Goal: Task Accomplishment & Management: Use online tool/utility

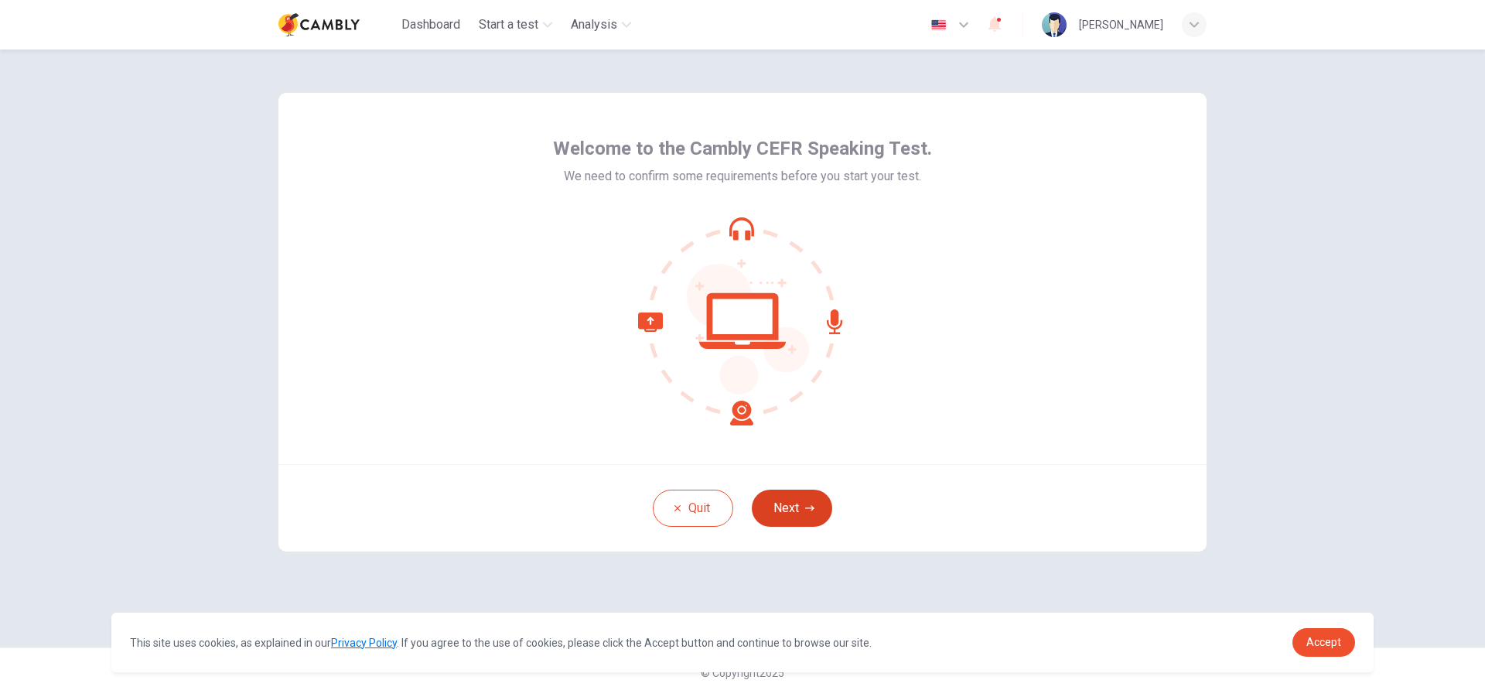
click at [800, 515] on button "Next" at bounding box center [792, 508] width 80 height 37
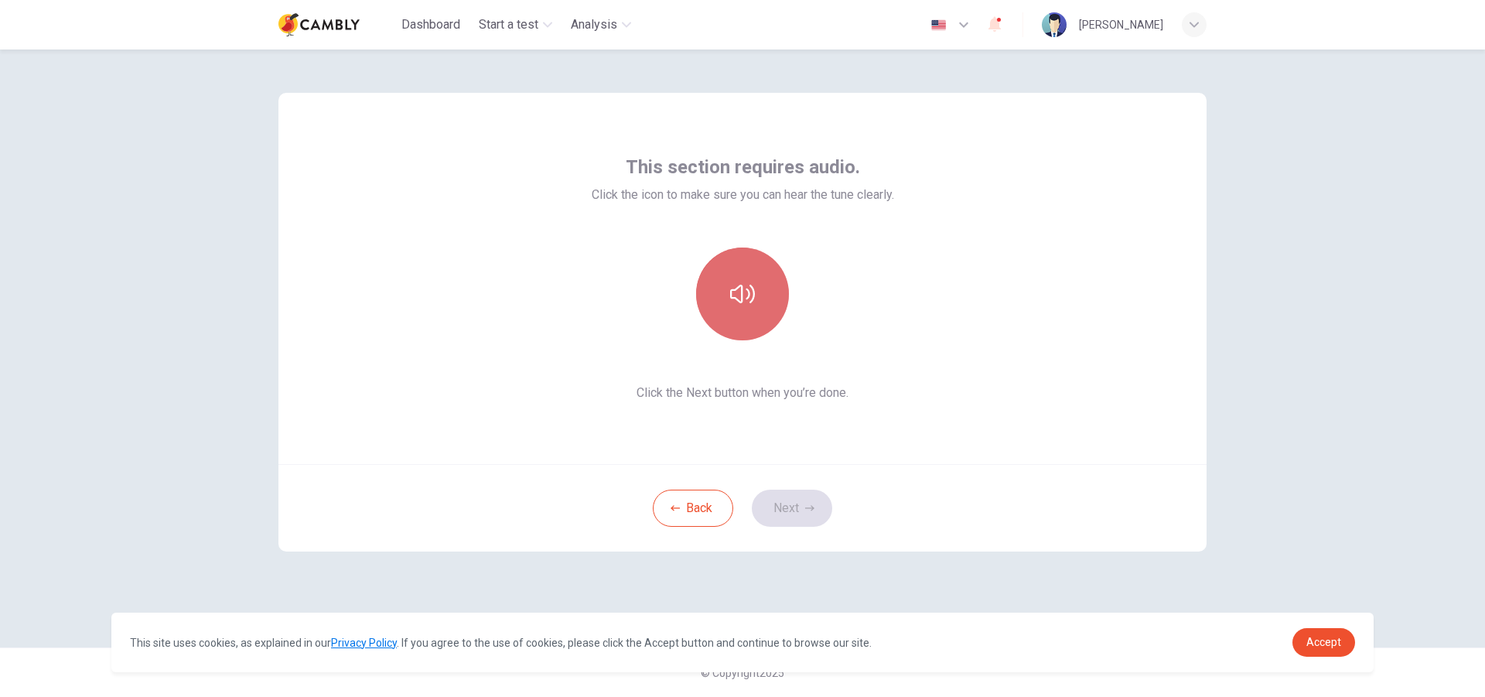
click at [748, 319] on button "button" at bounding box center [742, 294] width 93 height 93
click at [811, 507] on icon "button" at bounding box center [809, 508] width 9 height 9
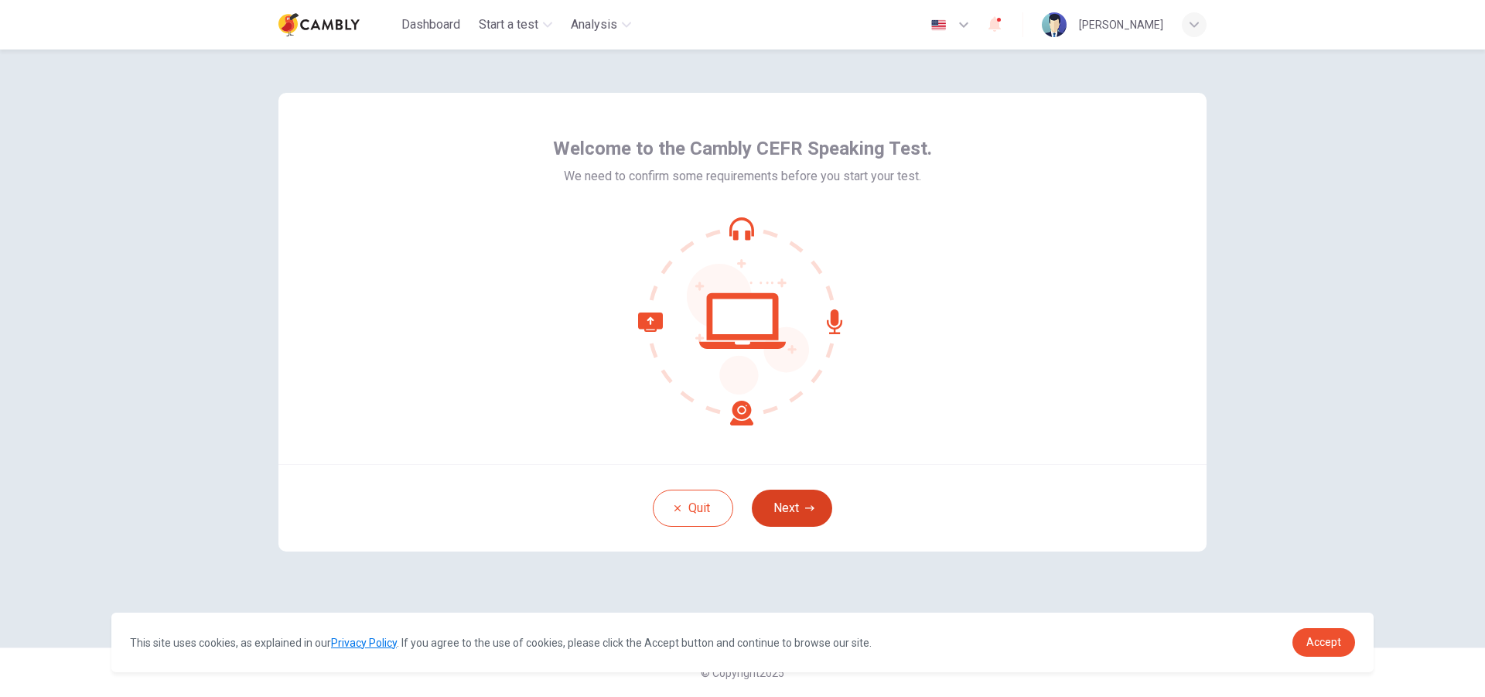
click at [815, 496] on button "Next" at bounding box center [792, 508] width 80 height 37
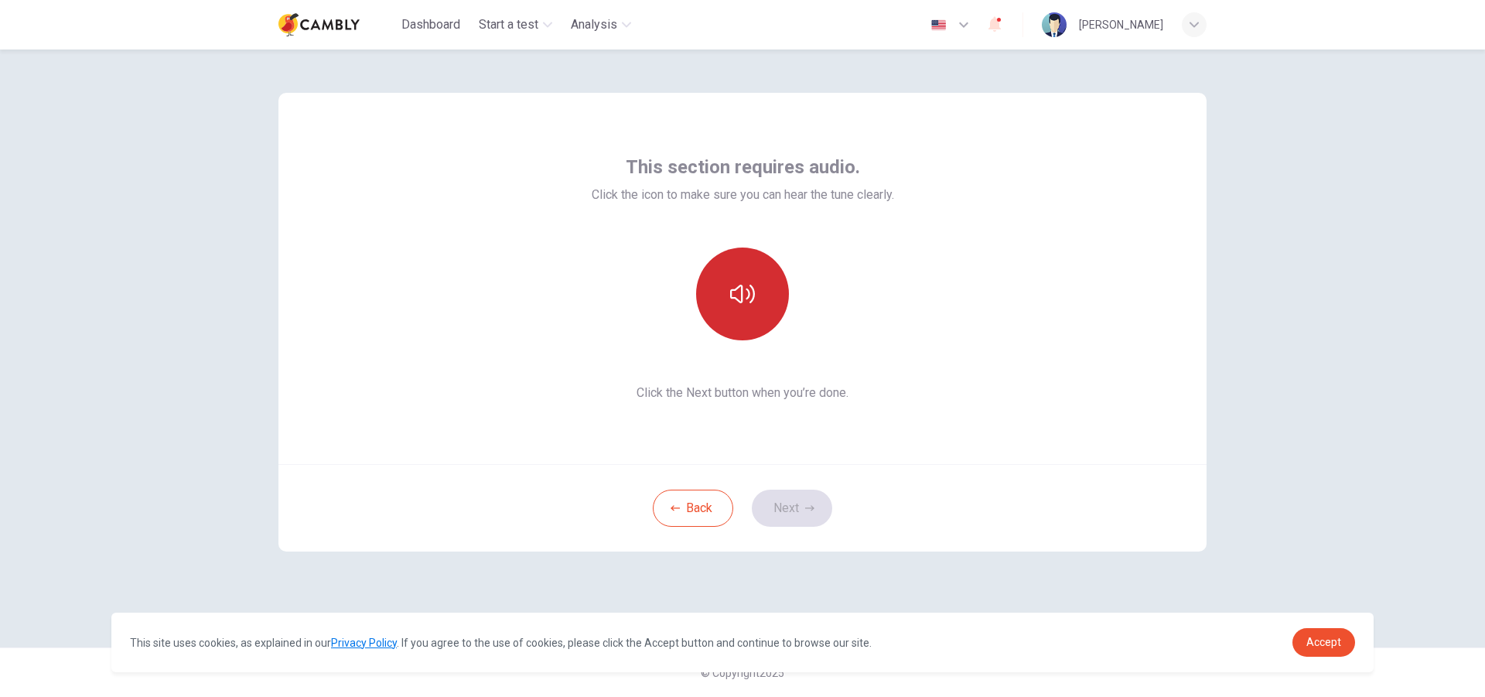
click at [751, 285] on icon "button" at bounding box center [742, 294] width 25 height 25
click at [797, 501] on button "Next" at bounding box center [792, 508] width 80 height 37
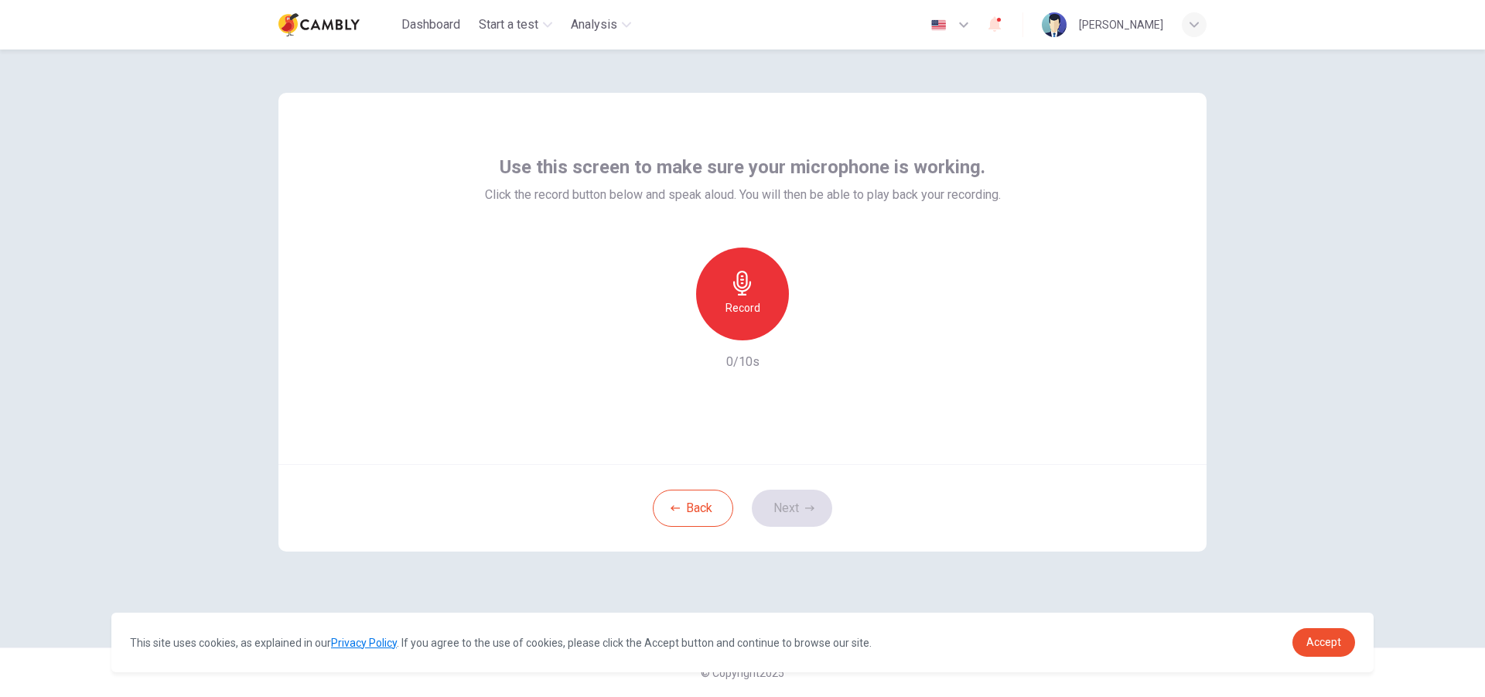
click at [760, 295] on div "Record" at bounding box center [742, 294] width 93 height 93
click at [798, 502] on button "Next" at bounding box center [792, 508] width 80 height 37
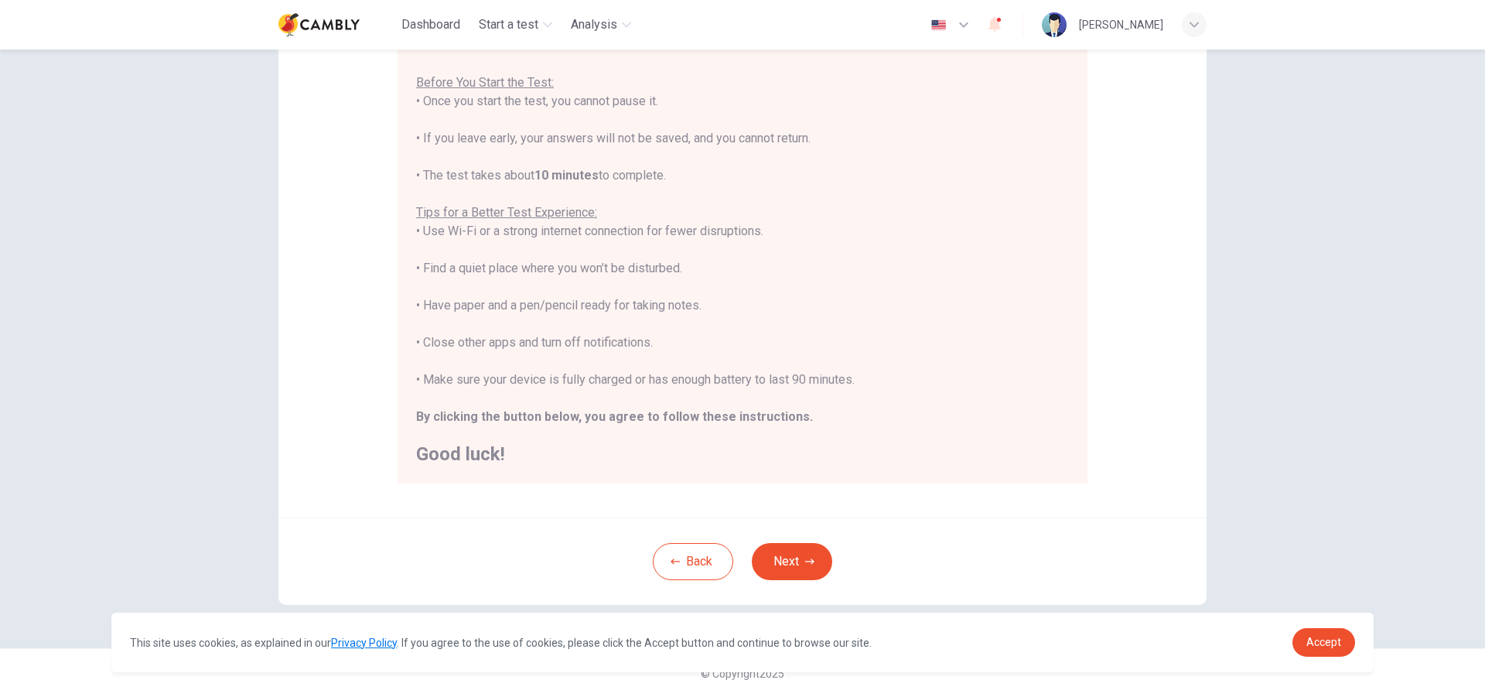
scroll to position [163, 0]
click at [790, 565] on button "Next" at bounding box center [792, 560] width 80 height 37
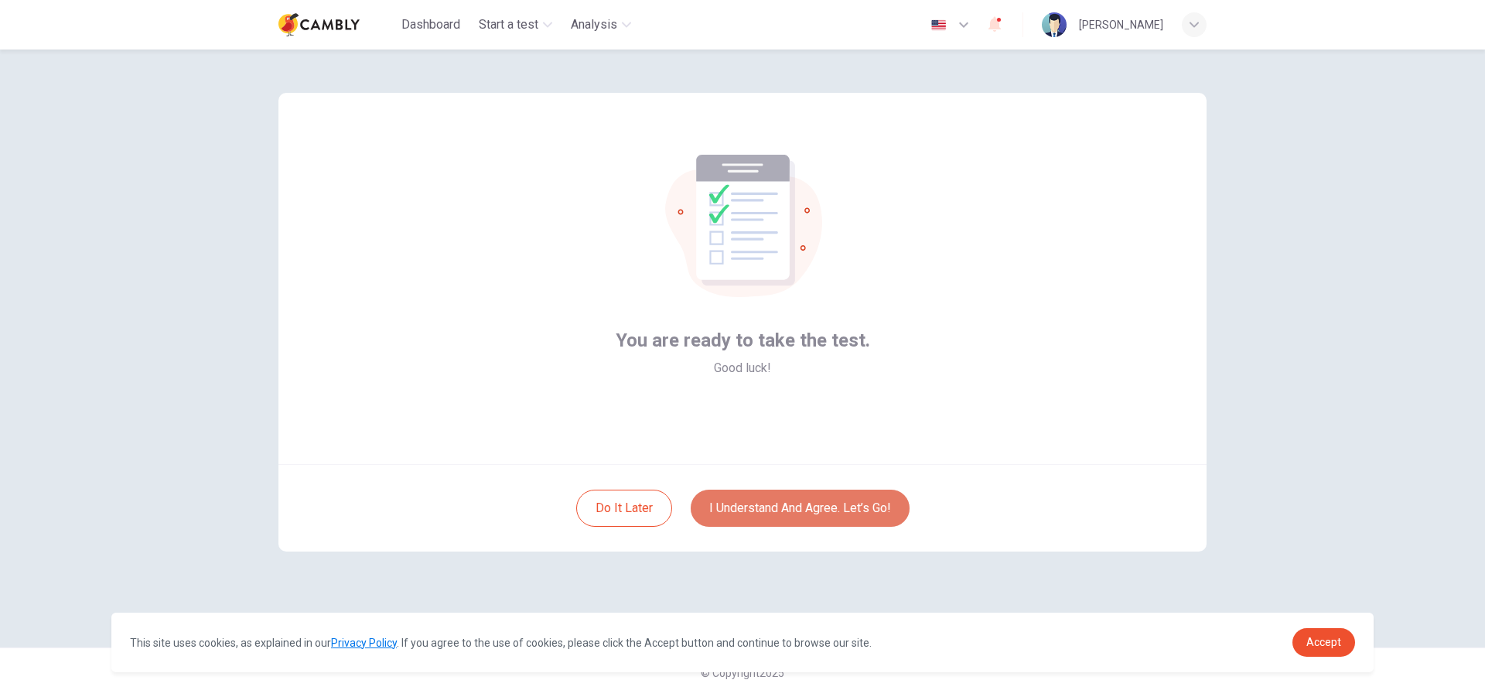
click at [788, 514] on button "I understand and agree. Let’s go!" at bounding box center [800, 508] width 219 height 37
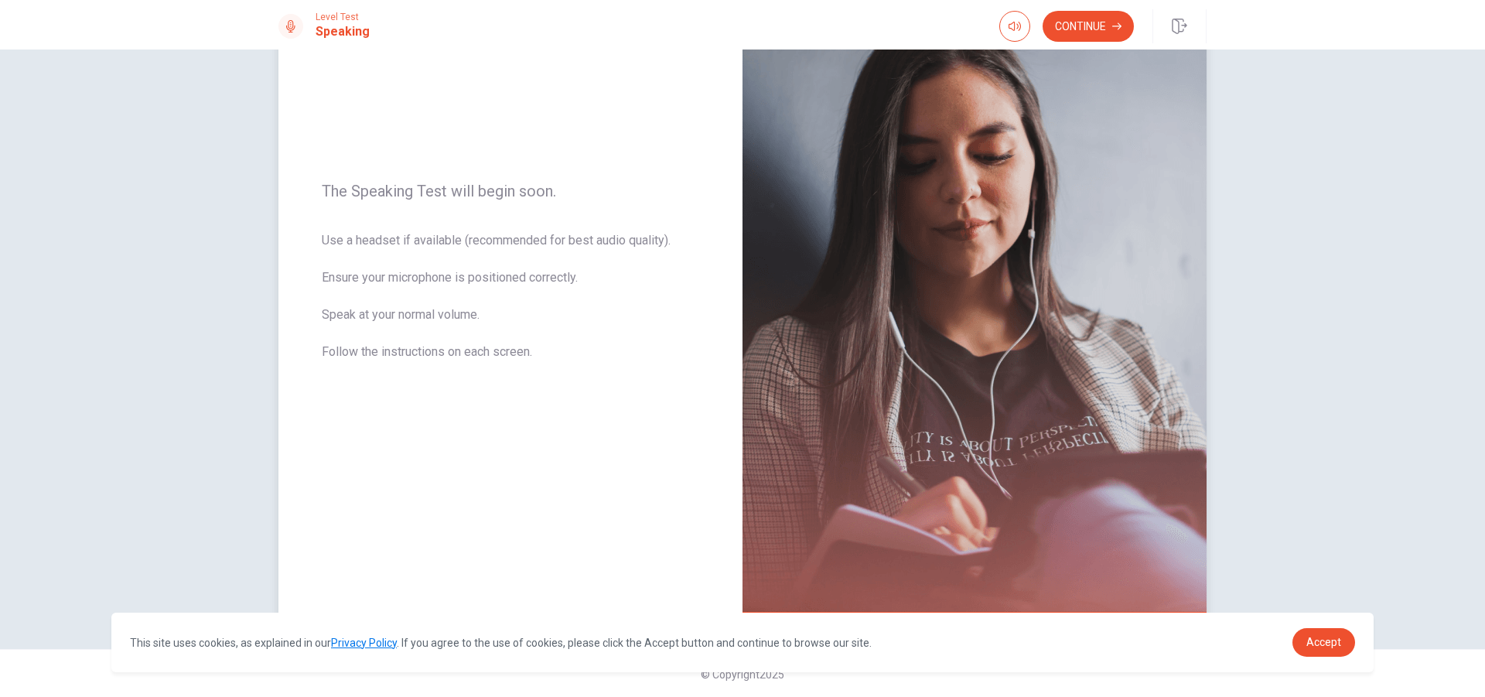
scroll to position [138, 0]
click at [1061, 14] on button "Continue" at bounding box center [1088, 26] width 91 height 31
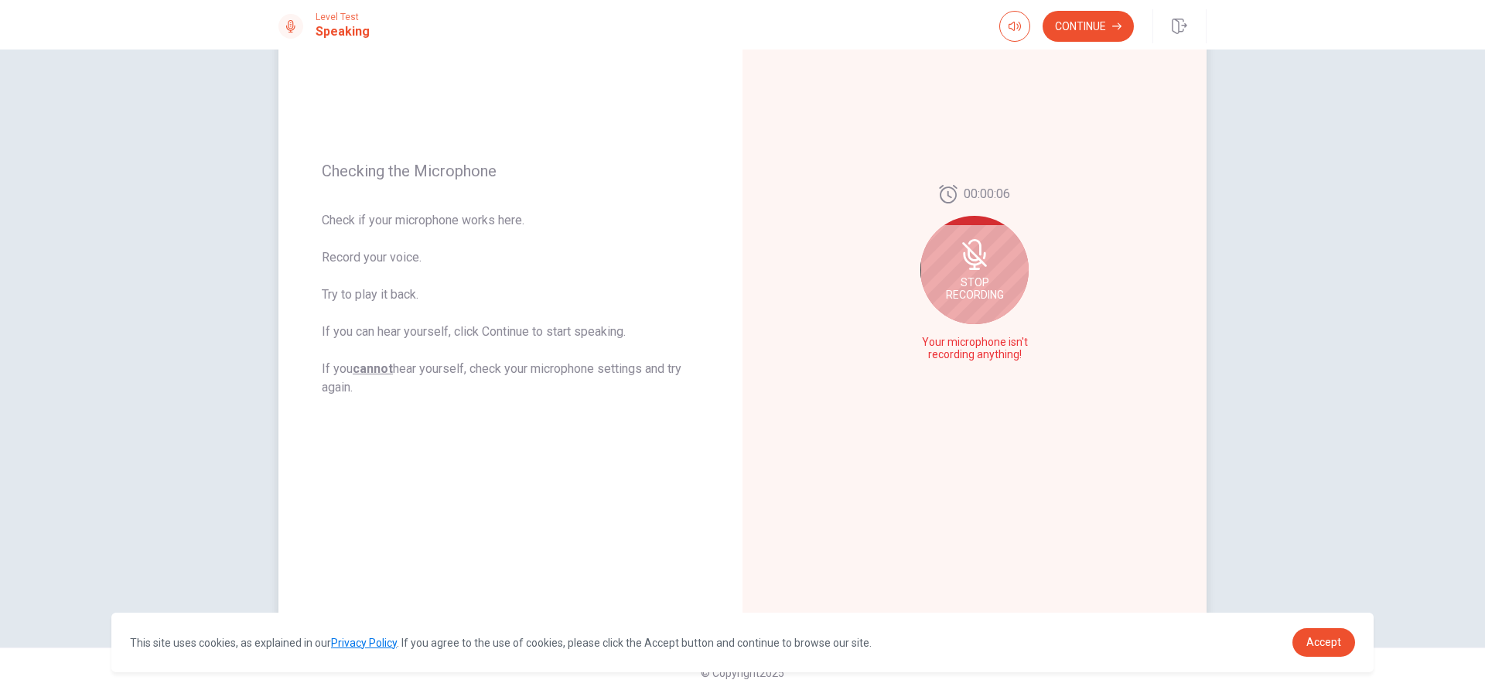
click at [975, 293] on span "Stop Recording" at bounding box center [975, 288] width 58 height 25
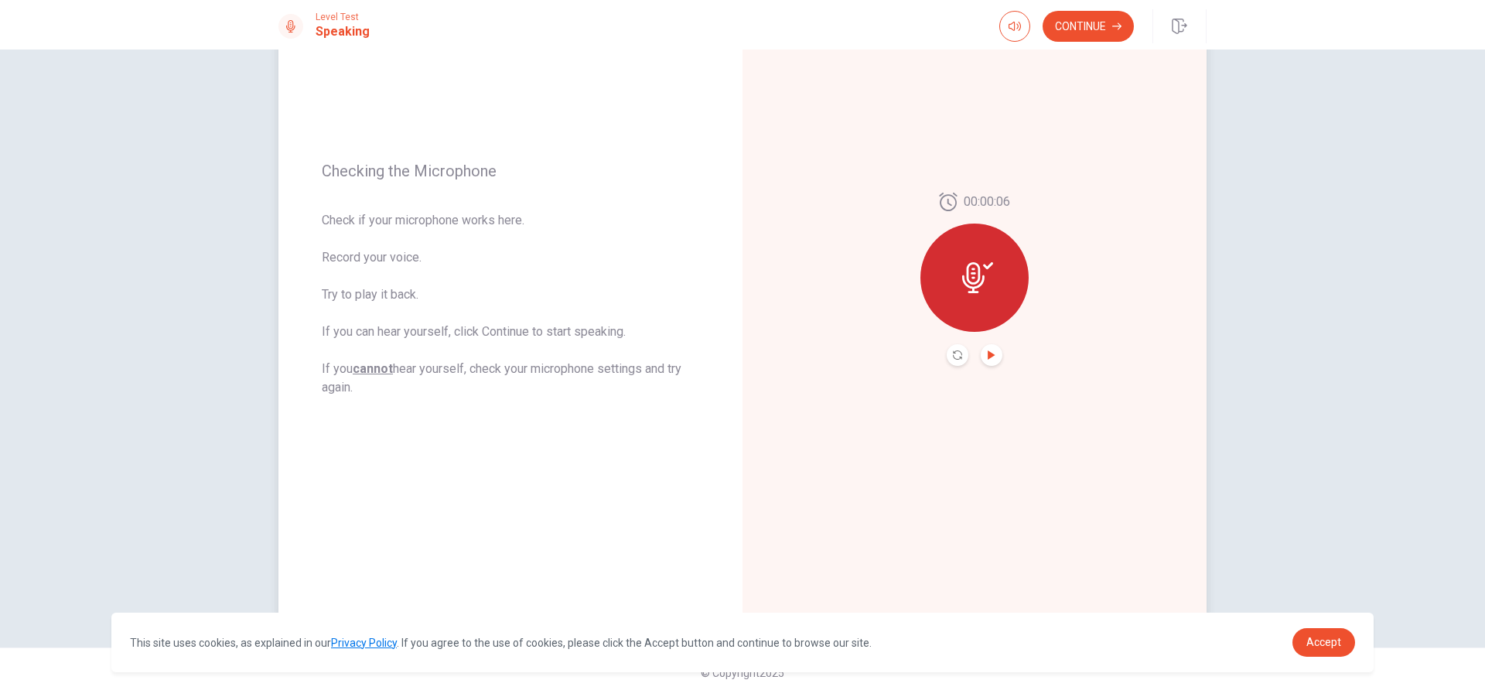
click at [988, 354] on icon "Play Audio" at bounding box center [991, 354] width 7 height 9
click at [949, 361] on button "Record Again" at bounding box center [958, 355] width 22 height 22
click at [1089, 42] on div "Continue" at bounding box center [1102, 26] width 207 height 34
click at [1091, 32] on button "Continue" at bounding box center [1088, 26] width 91 height 31
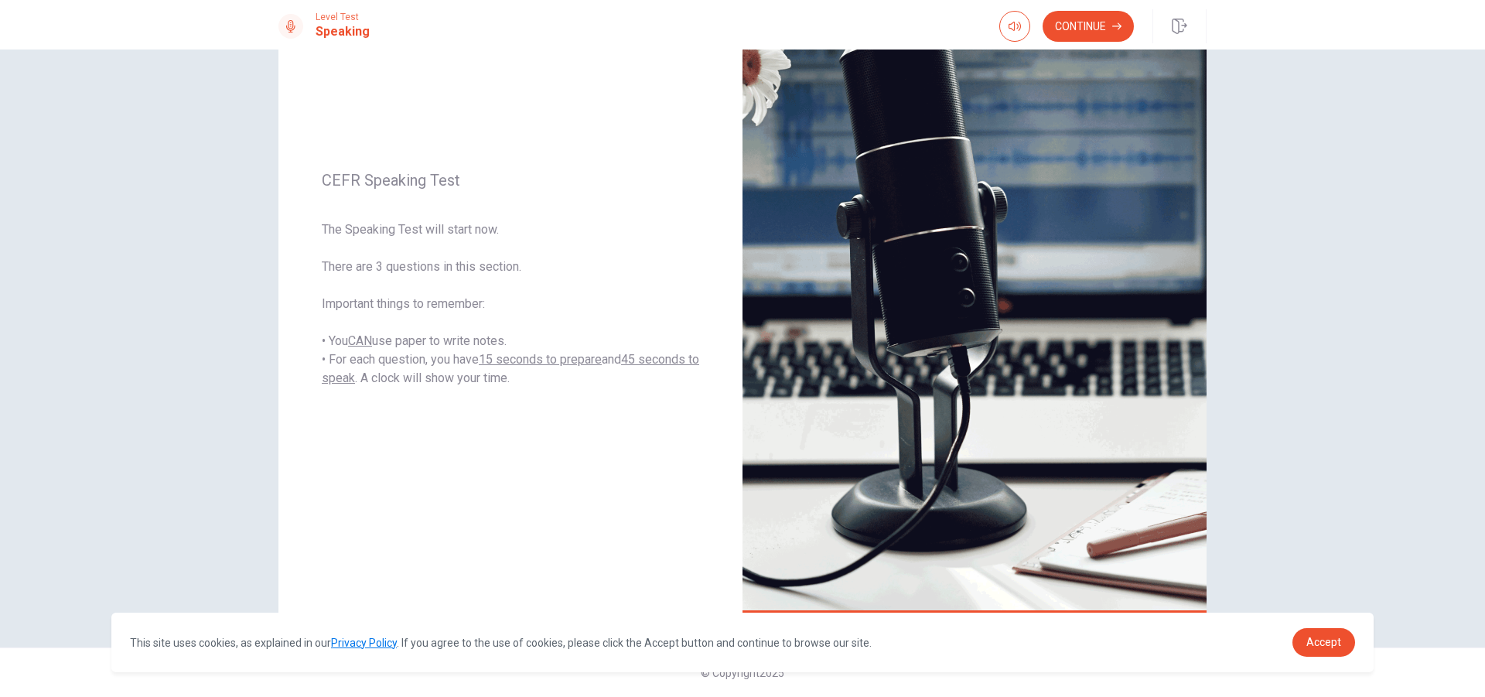
click at [1099, 36] on button "Continue" at bounding box center [1088, 26] width 91 height 31
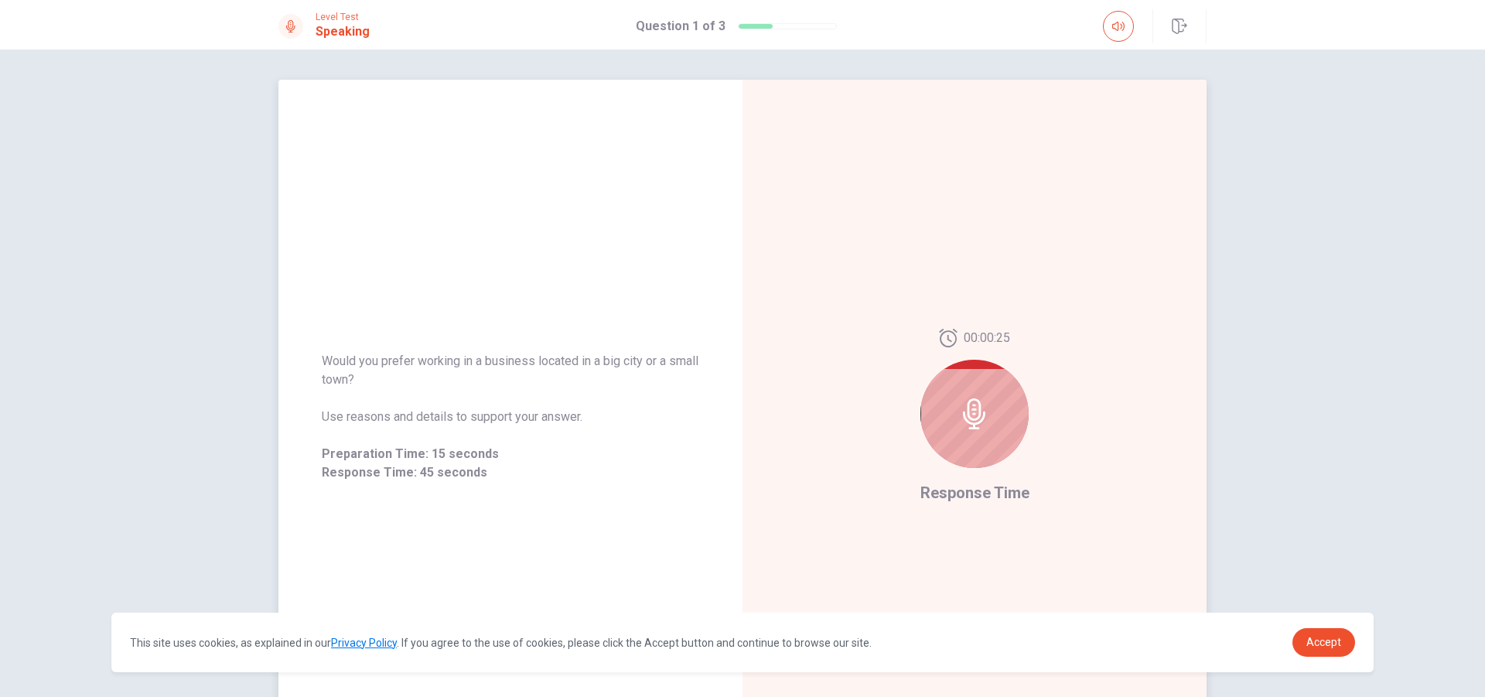
scroll to position [0, 0]
click at [988, 412] on div at bounding box center [974, 414] width 108 height 108
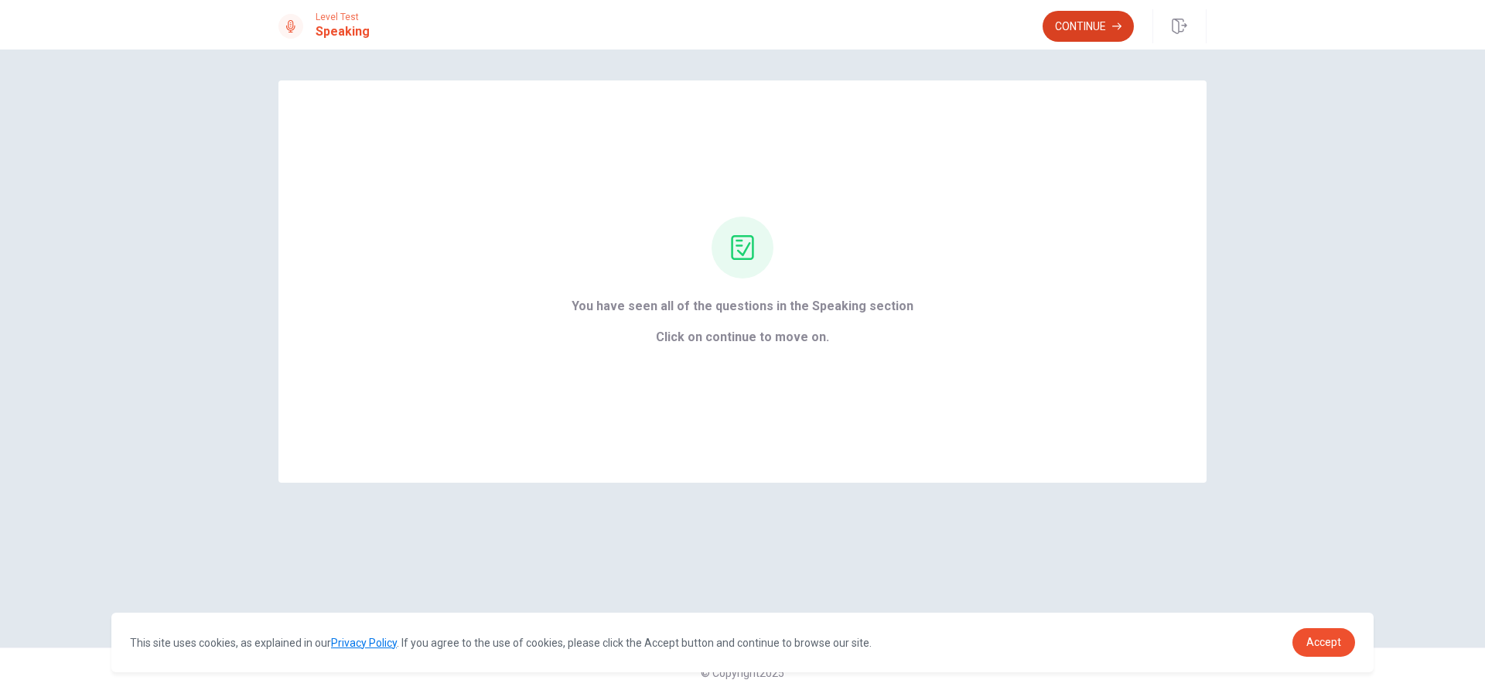
click at [1081, 37] on button "Continue" at bounding box center [1088, 26] width 91 height 31
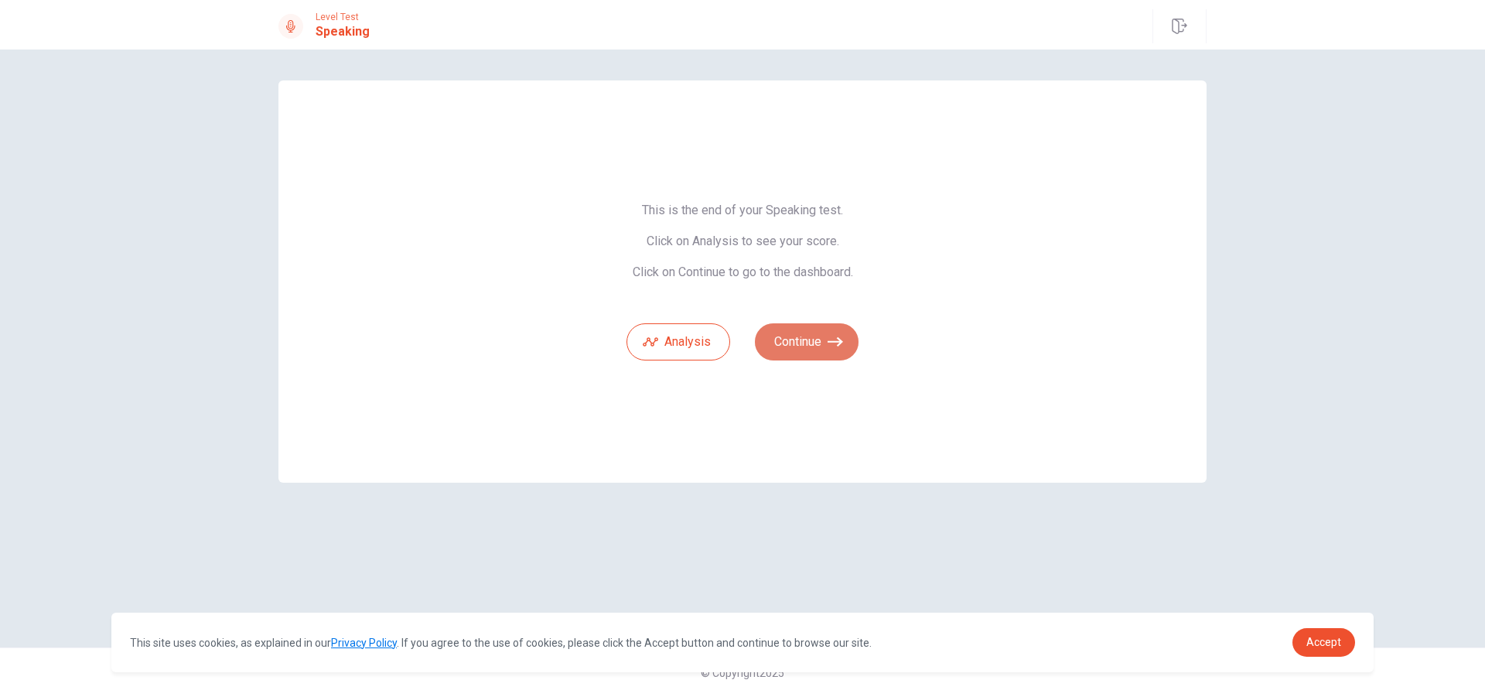
click at [837, 350] on button "Continue" at bounding box center [807, 341] width 104 height 37
